Goal: Ask a question

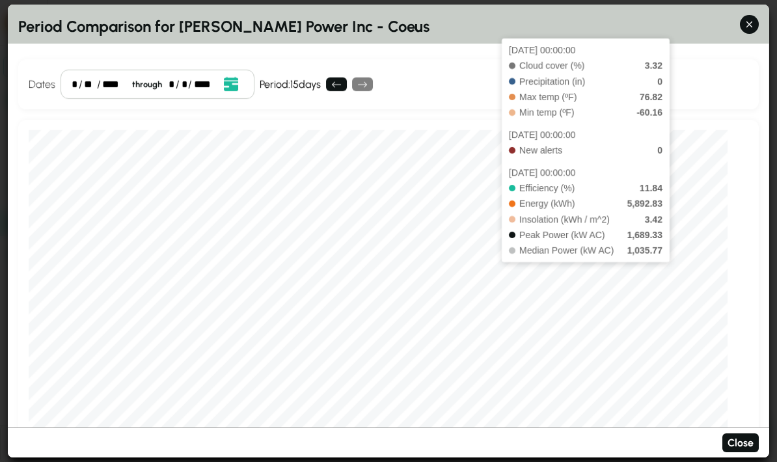
click at [748, 15] on button "button" at bounding box center [749, 24] width 19 height 19
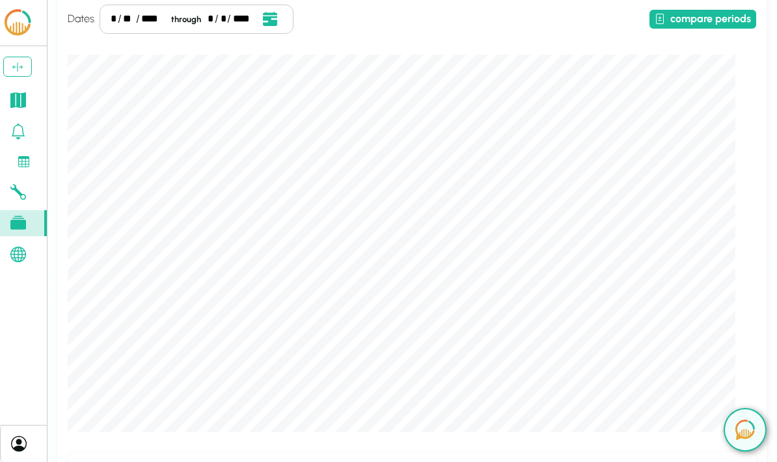
scroll to position [118, 0]
click at [20, 452] on icon at bounding box center [19, 444] width 16 height 16
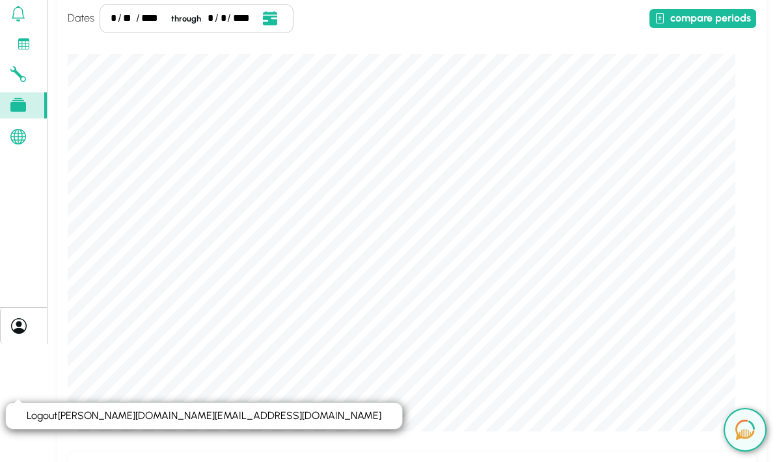
scroll to position [0, 0]
click at [115, 418] on link "Logout daryl.lu@lcoe.ai" at bounding box center [204, 415] width 355 height 12
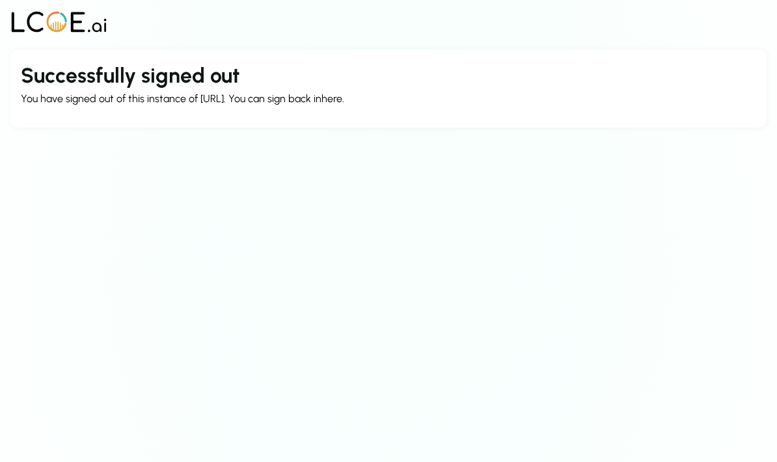
click at [333, 100] on link "here" at bounding box center [331, 98] width 21 height 12
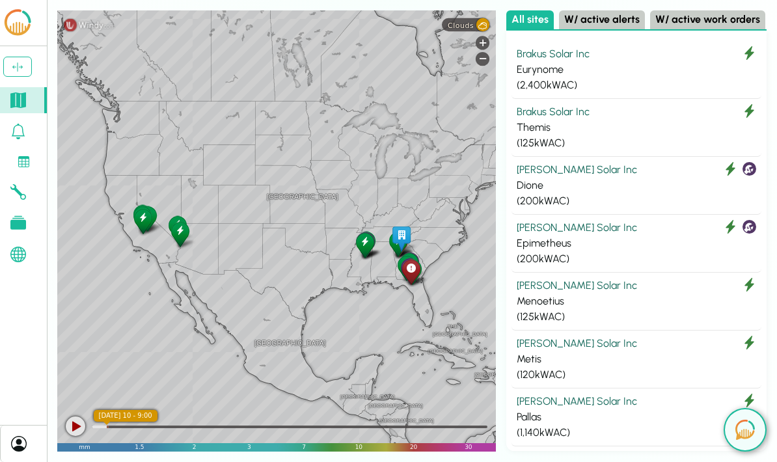
click at [749, 430] on img at bounding box center [745, 430] width 20 height 20
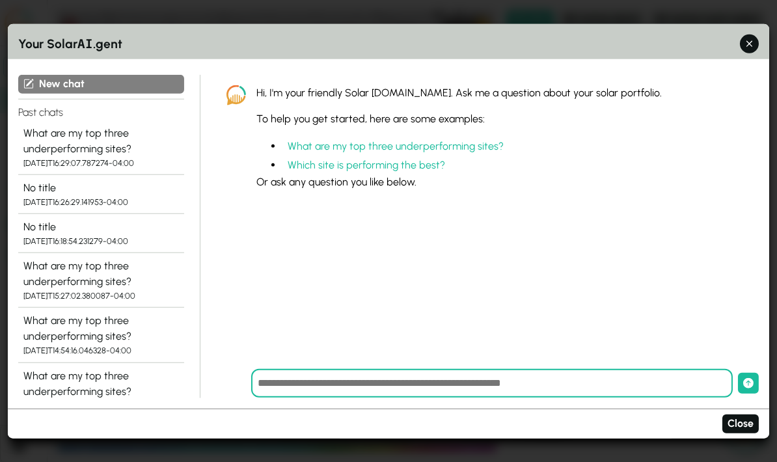
click at [130, 128] on div "What are my top three underperforming sites?" at bounding box center [101, 140] width 156 height 31
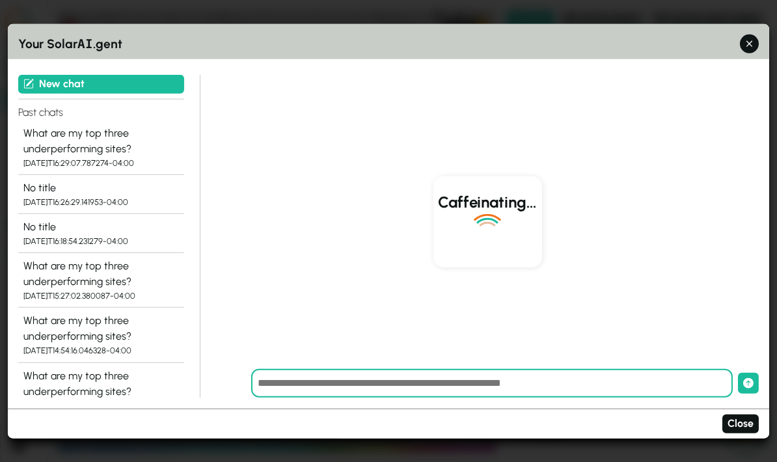
scroll to position [1210, 0]
